Goal: Navigation & Orientation: Understand site structure

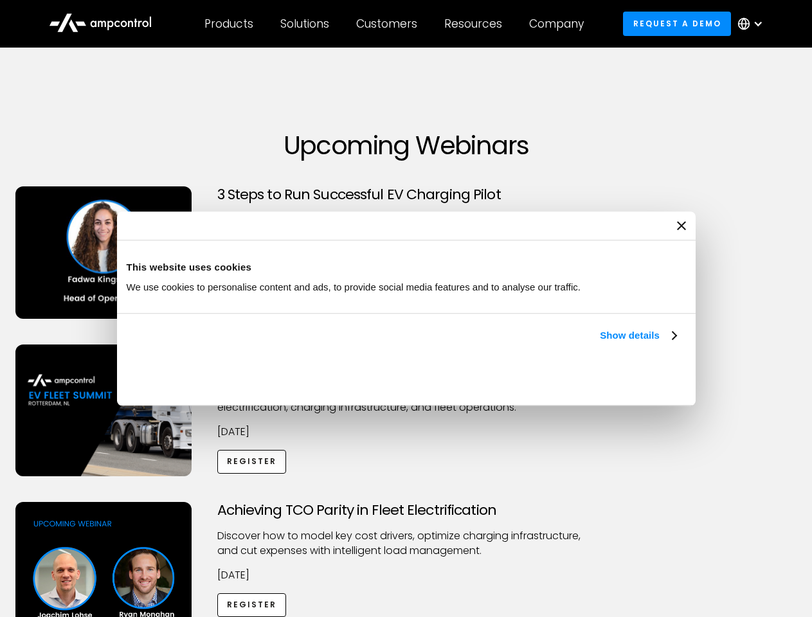
click at [600, 343] on link "Show details" at bounding box center [638, 335] width 76 height 15
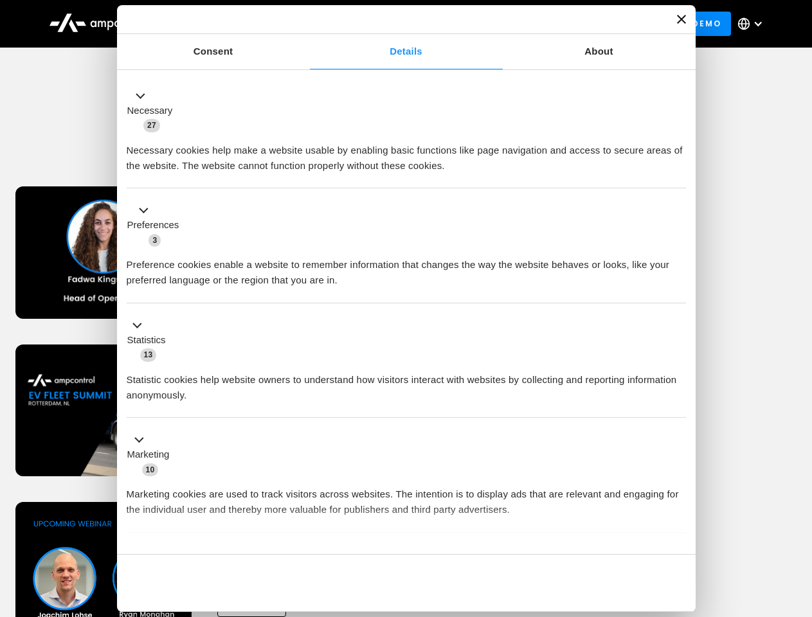
click at [678, 174] on div "Necessary cookies help make a website usable by enabling basic functions like p…" at bounding box center [407, 153] width 560 height 41
click at [798, 518] on div "Achieving TCO Parity in Fleet Electrification Discover how to model key cost dr…" at bounding box center [407, 603] width 808 height 202
click at [396, 24] on div "Customers" at bounding box center [386, 24] width 61 height 14
click at [228, 24] on div "Products" at bounding box center [229, 24] width 49 height 14
click at [306, 24] on div "Solutions" at bounding box center [304, 24] width 49 height 14
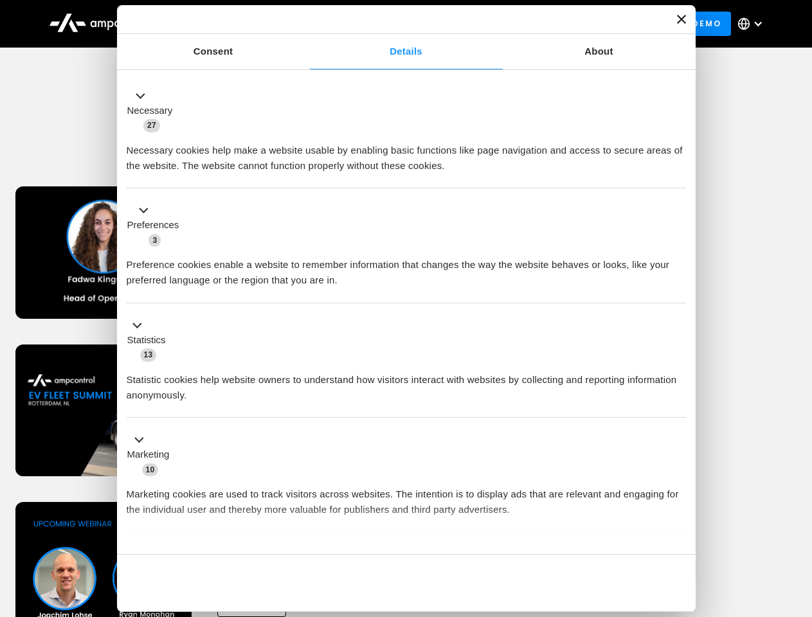
click at [389, 24] on div "Customers" at bounding box center [386, 24] width 61 height 14
click at [476, 24] on div "Resources" at bounding box center [473, 24] width 58 height 14
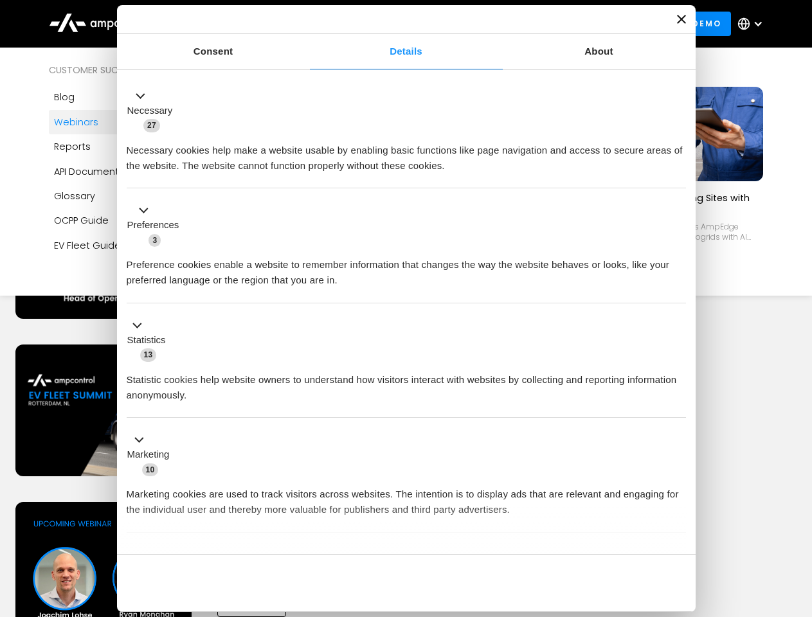
click at [561, 24] on div "Company" at bounding box center [556, 24] width 55 height 14
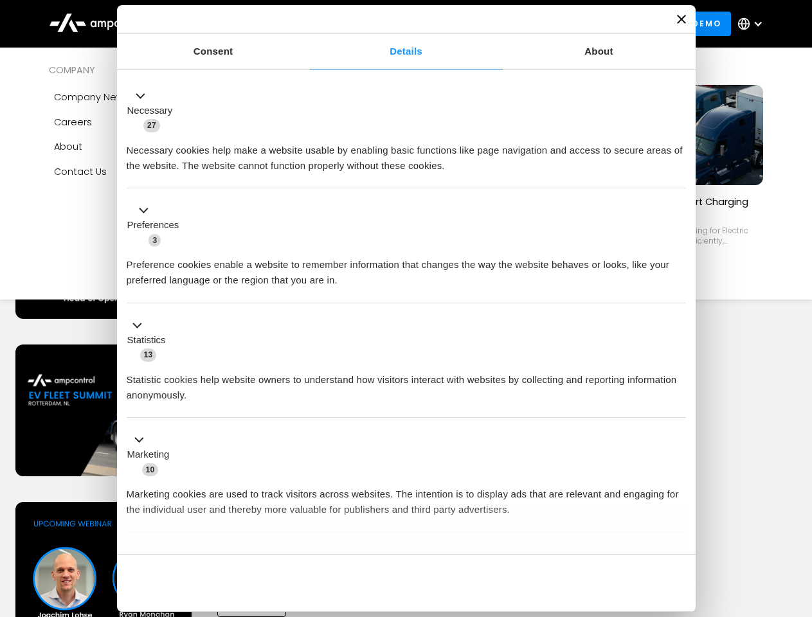
click at [754, 24] on div at bounding box center [758, 24] width 10 height 10
